Goal: Information Seeking & Learning: Learn about a topic

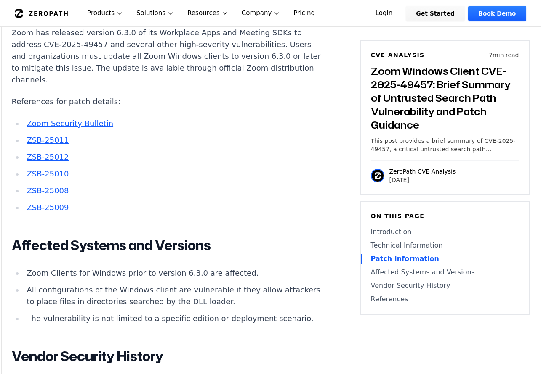
scroll to position [980, 0]
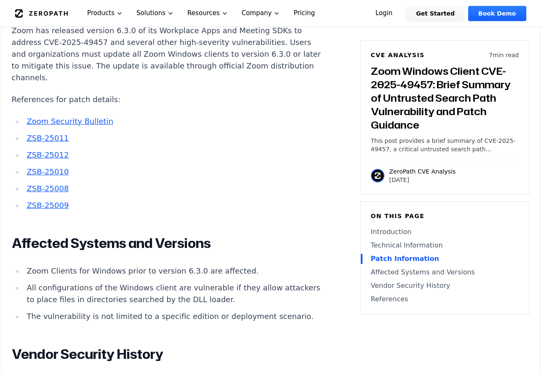
click at [2, 210] on div "Experimental AI-Generated Content This CVE analysis is an experimental publicat…" at bounding box center [271, 8] width 538 height 1390
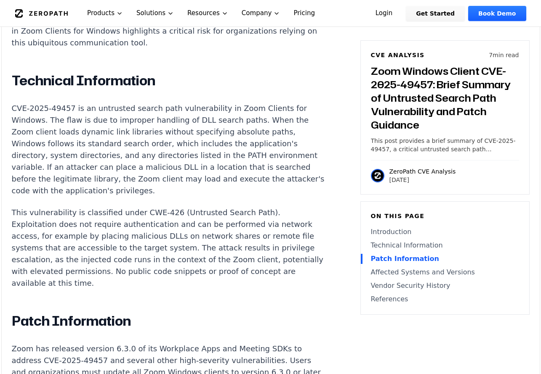
scroll to position [658, 0]
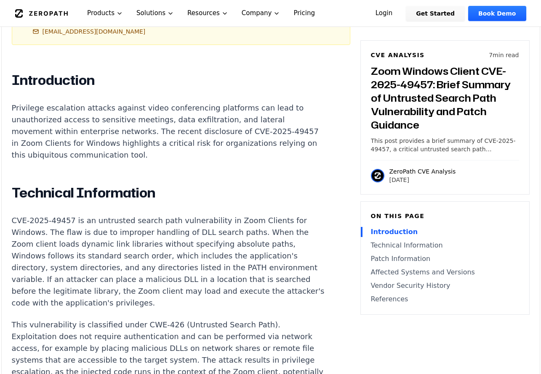
scroll to position [553, 0]
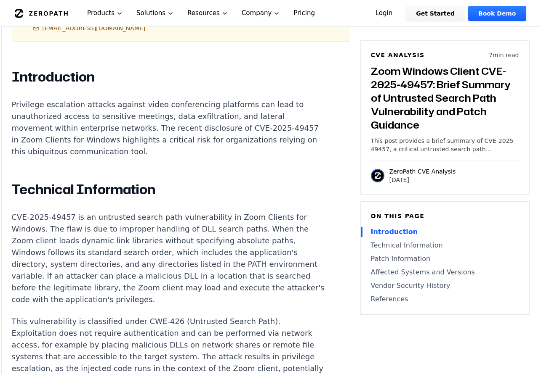
click at [173, 128] on p "Privilege escalation attacks against video conferencing platforms can lead to u…" at bounding box center [168, 128] width 313 height 59
click at [169, 129] on p "Privilege escalation attacks against video conferencing platforms can lead to u…" at bounding box center [168, 128] width 313 height 59
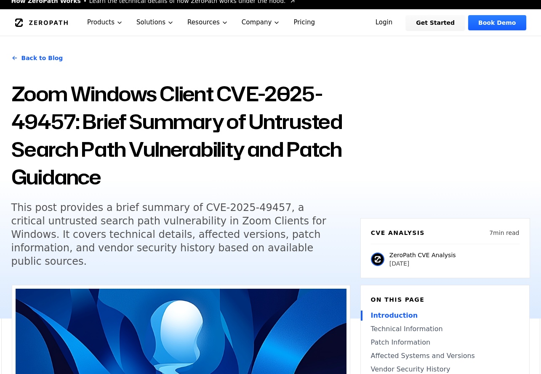
scroll to position [0, 0]
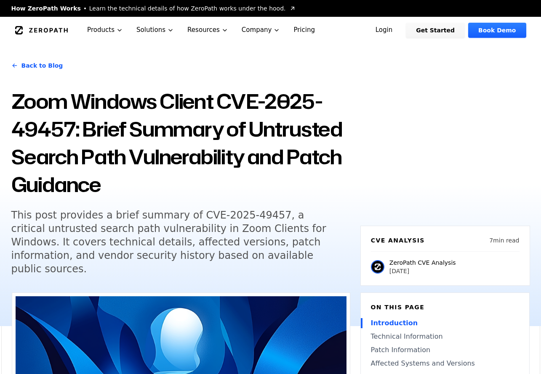
click at [422, 372] on link "Vendor Security History" at bounding box center [445, 377] width 148 height 10
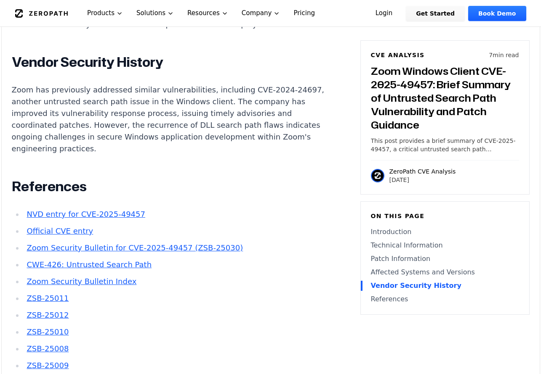
scroll to position [1274, 0]
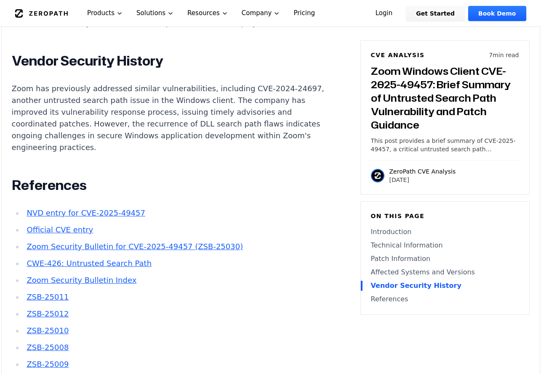
click at [119, 259] on link "CWE-426: Untrusted Search Path" at bounding box center [89, 263] width 125 height 9
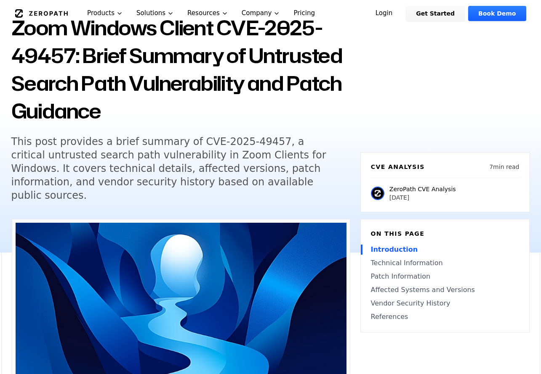
scroll to position [0, 0]
